Goal: Information Seeking & Learning: Understand process/instructions

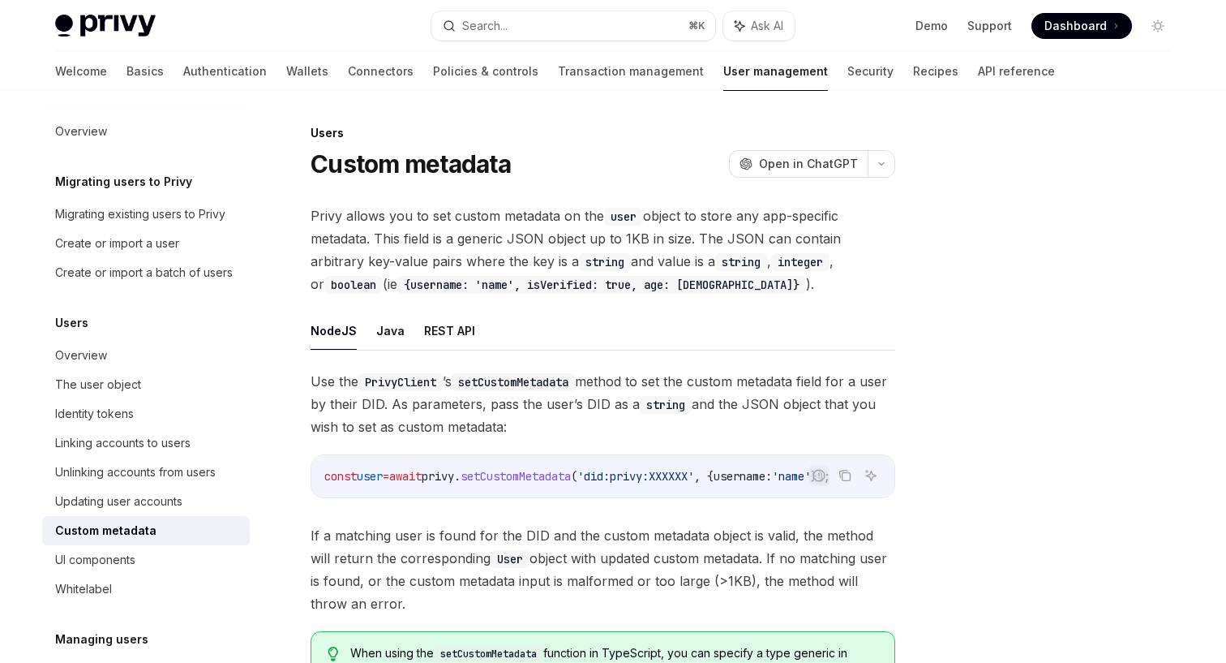
scroll to position [290, 0]
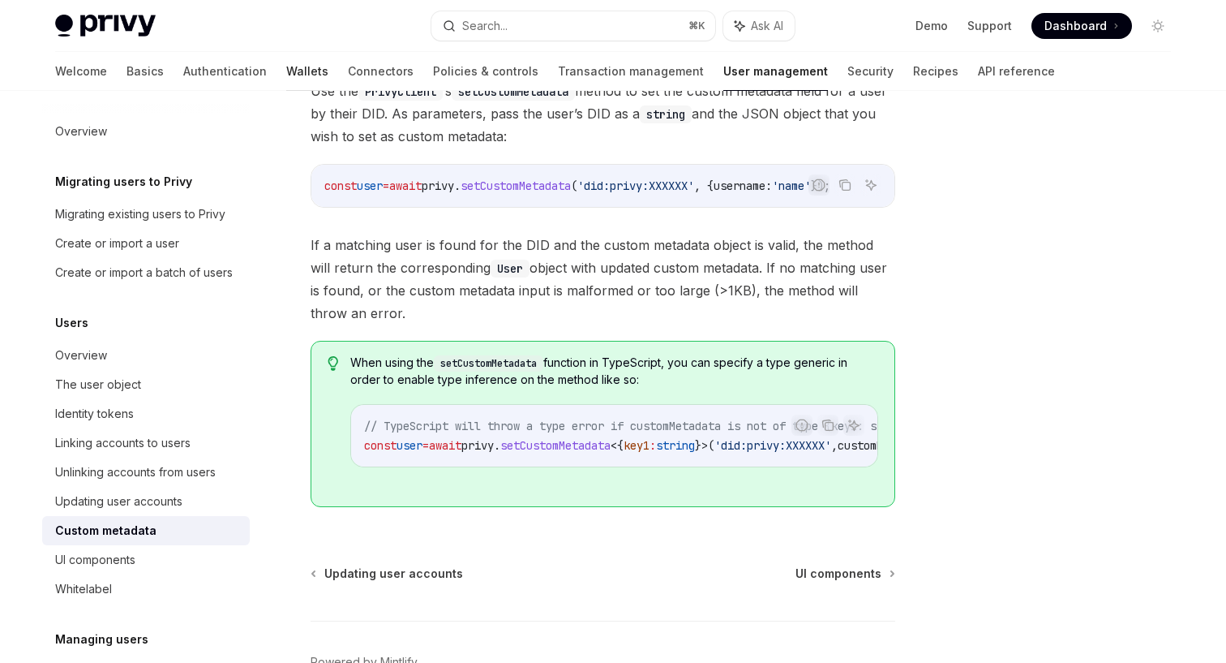
click at [286, 73] on link "Wallets" at bounding box center [307, 71] width 42 height 39
type textarea "*"
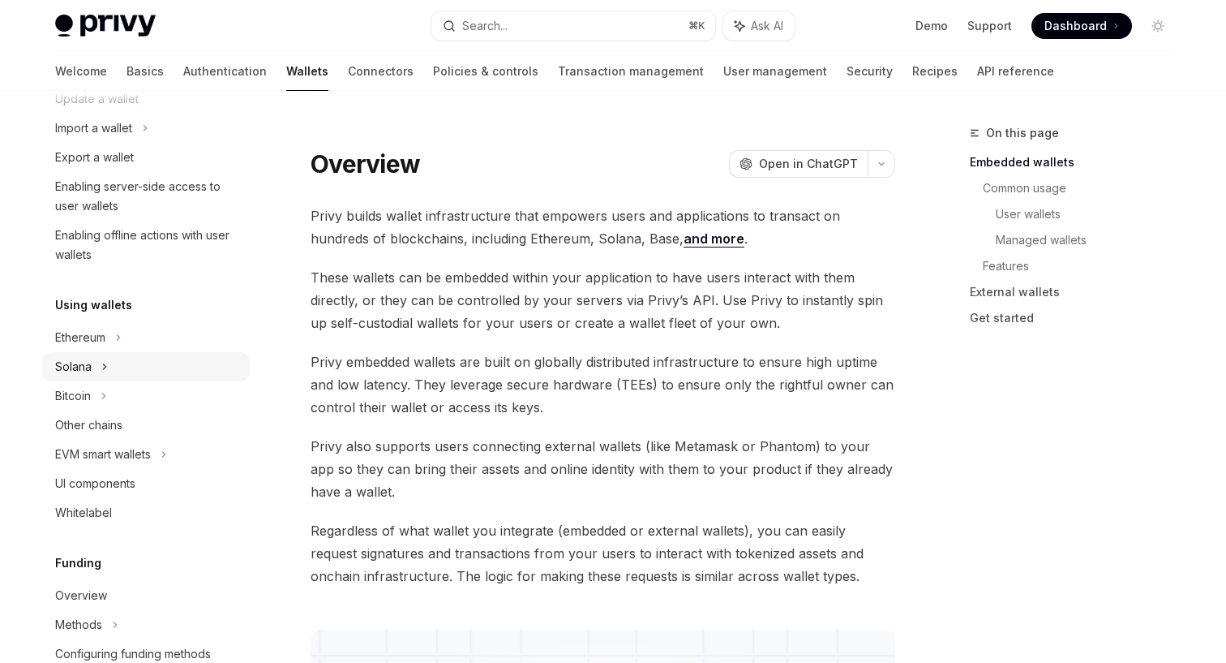
scroll to position [221, 0]
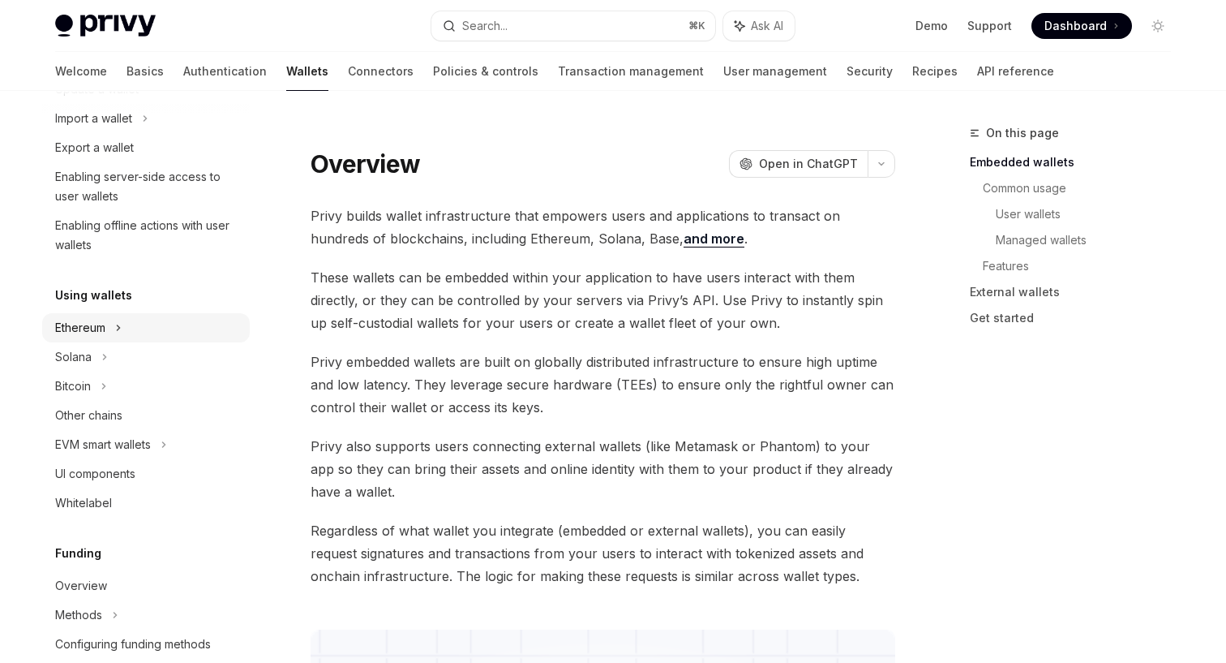
click at [116, 329] on icon at bounding box center [118, 327] width 6 height 19
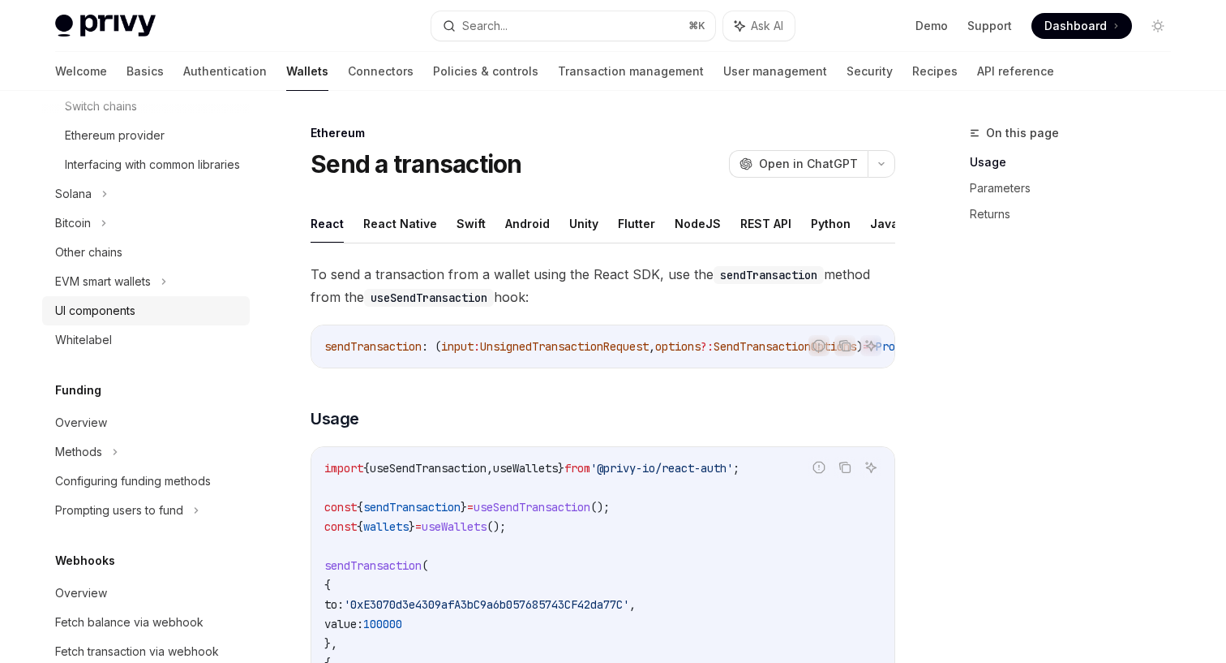
scroll to position [600, 0]
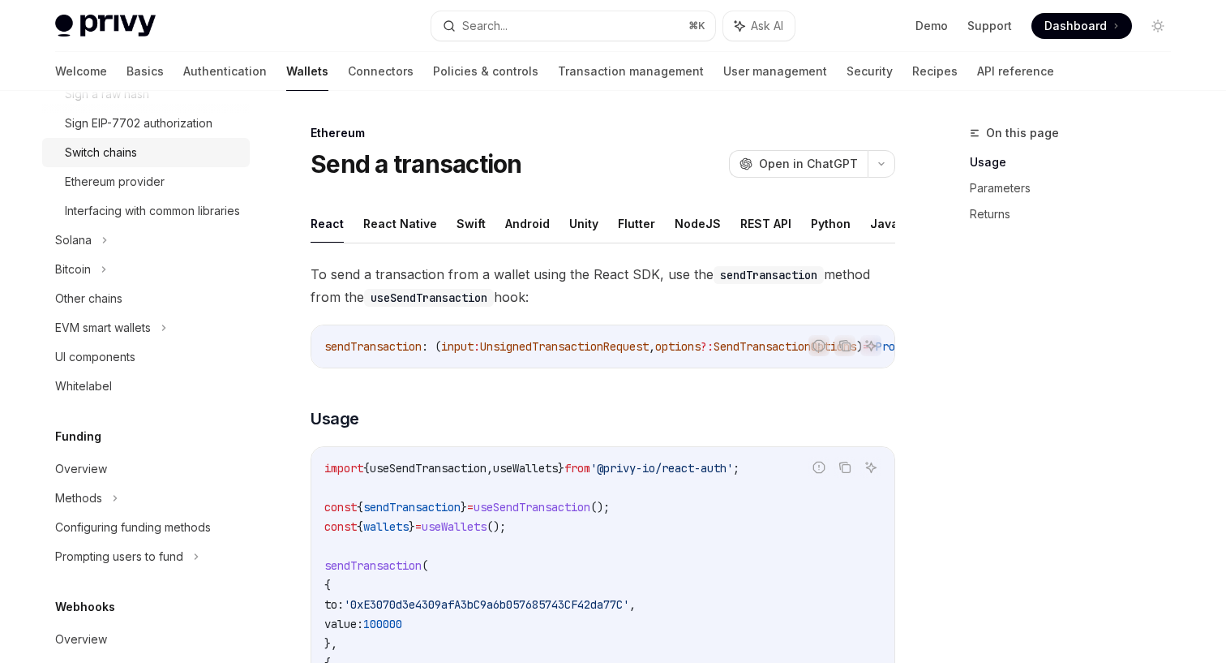
click at [92, 151] on div "Switch chains" at bounding box center [101, 152] width 72 height 19
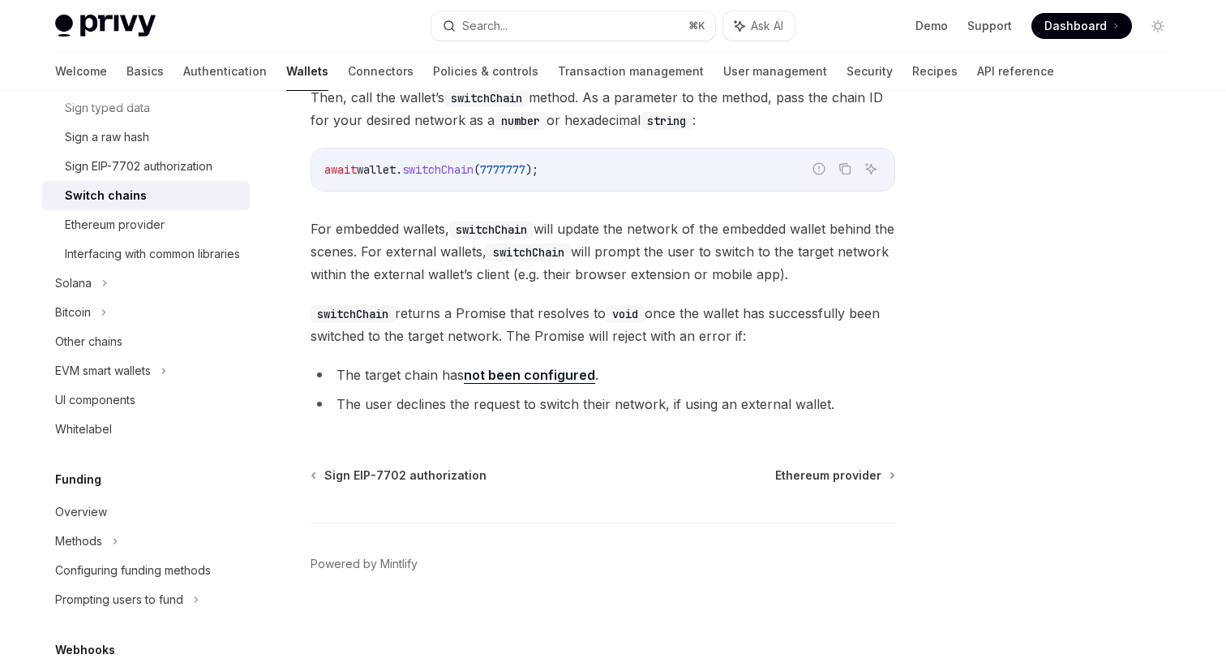
scroll to position [556, 0]
click at [165, 349] on link "Other chains" at bounding box center [146, 343] width 208 height 29
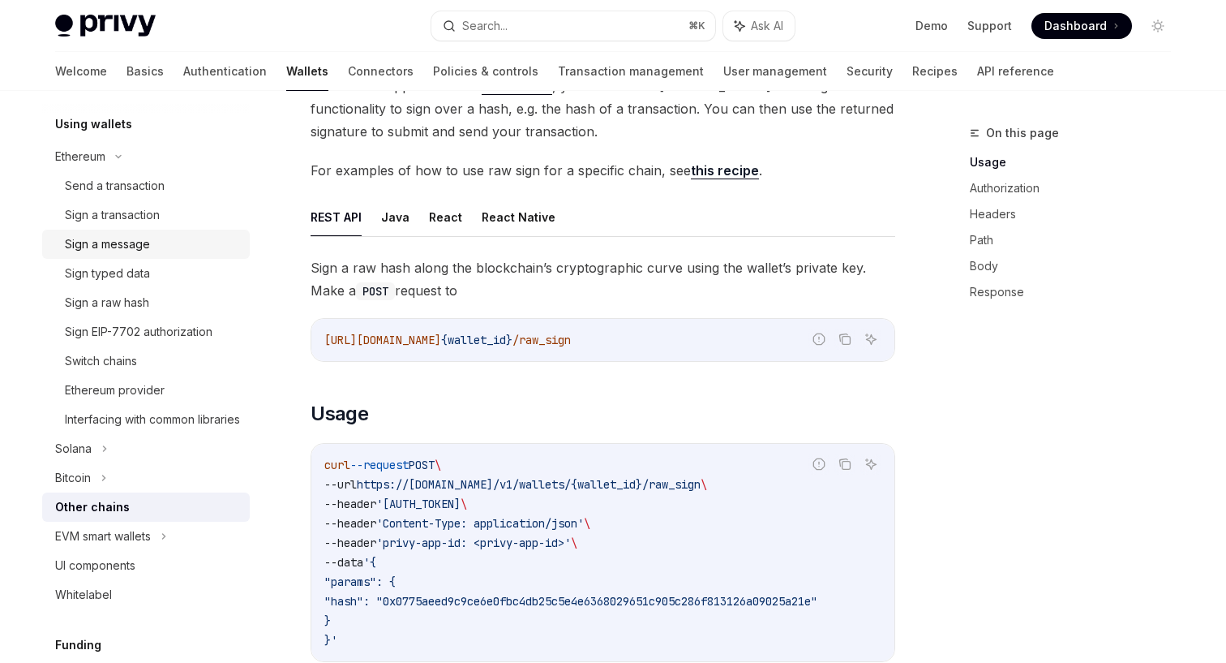
scroll to position [366, 0]
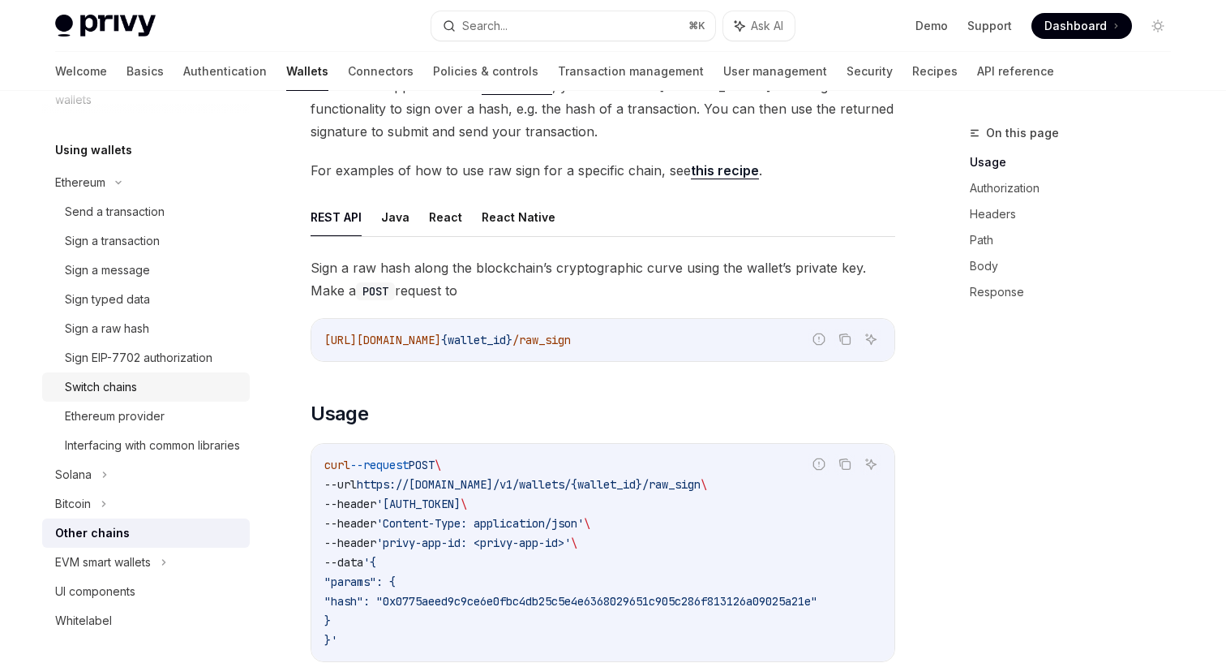
click at [136, 384] on div "Switch chains" at bounding box center [101, 386] width 72 height 19
type textarea "*"
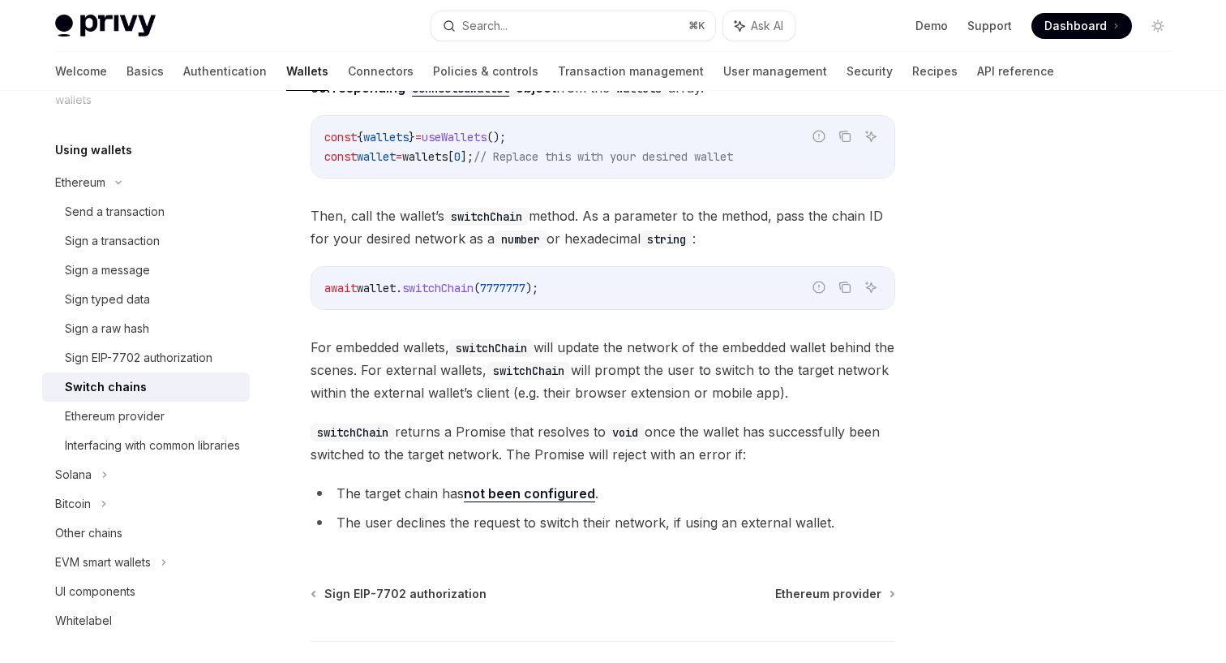
scroll to position [209, 0]
